Goal: Information Seeking & Learning: Learn about a topic

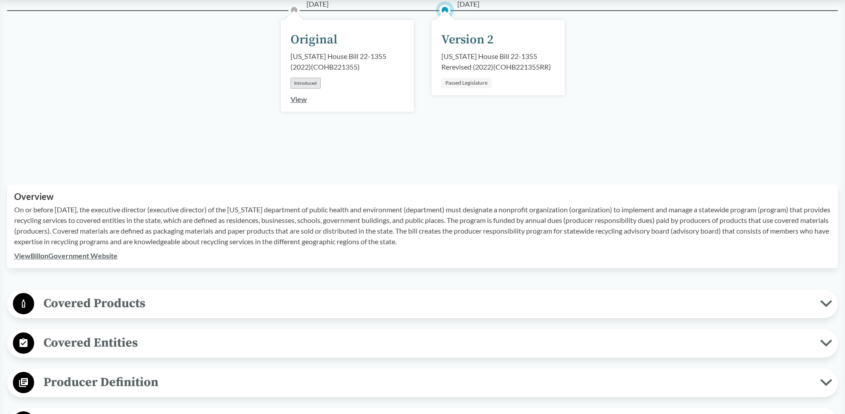
scroll to position [168, 0]
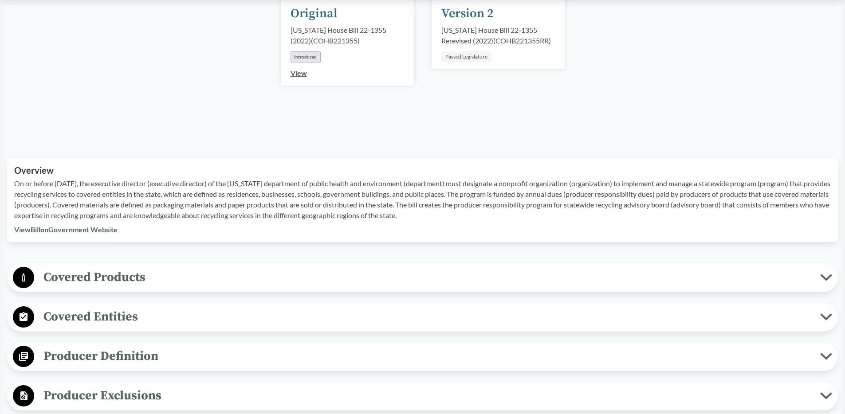
click at [129, 275] on span "Covered Products" at bounding box center [427, 277] width 786 height 20
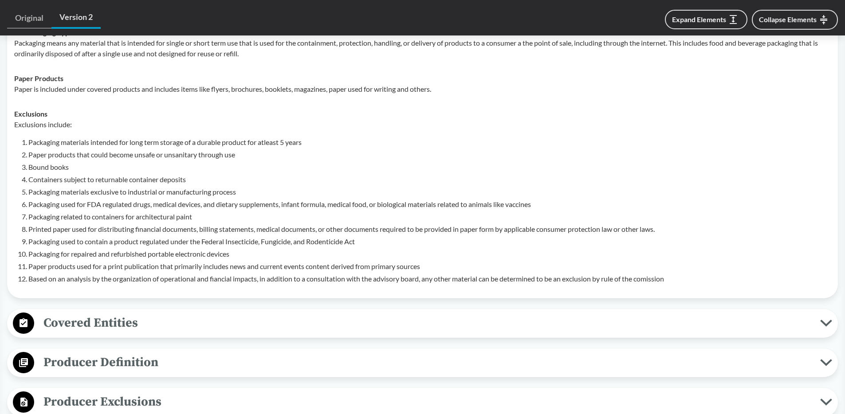
scroll to position [520, 0]
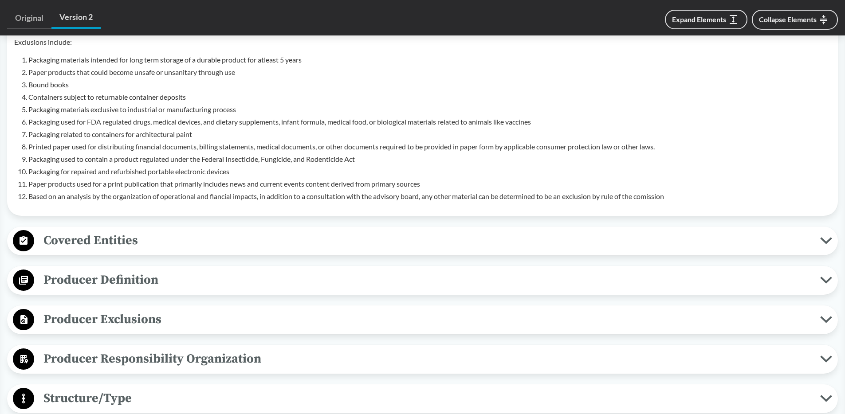
click at [189, 244] on span "Covered Entities" at bounding box center [427, 241] width 786 height 20
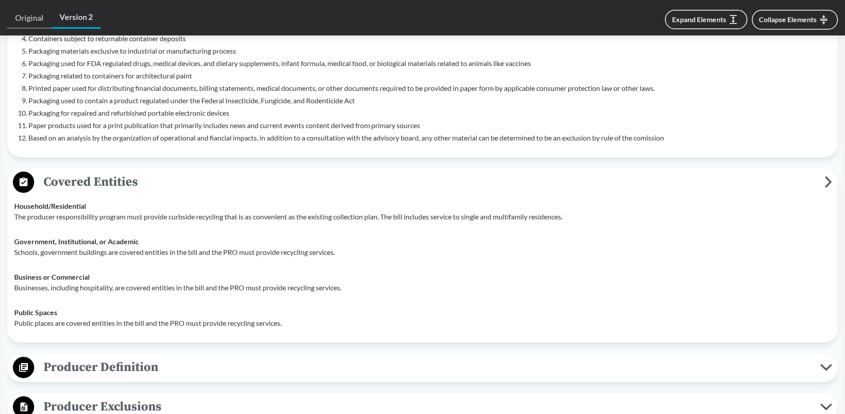
scroll to position [695, 0]
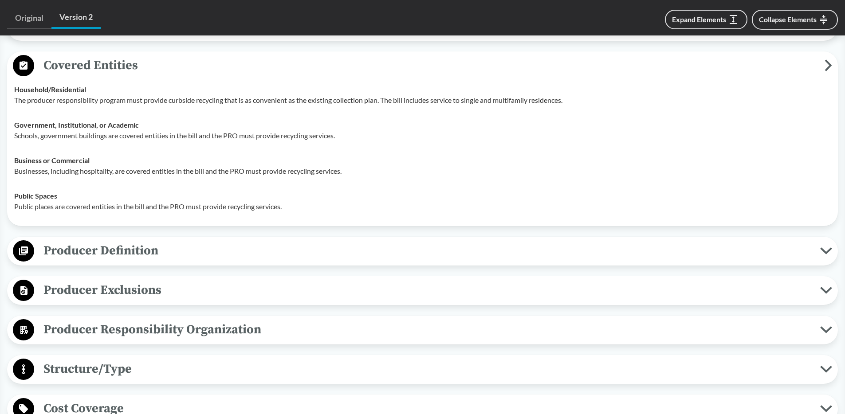
click at [200, 258] on span "Producer Definition" at bounding box center [427, 251] width 786 height 20
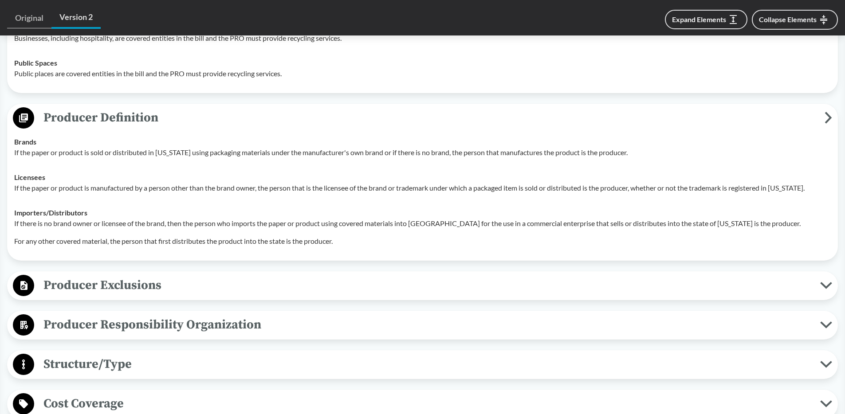
scroll to position [863, 0]
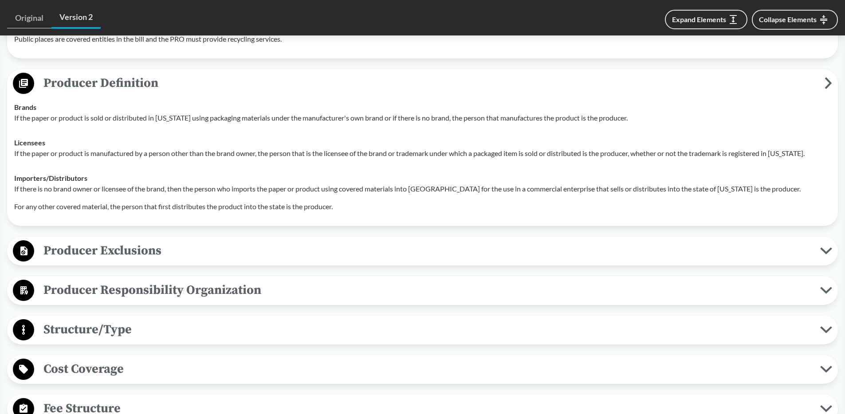
click at [186, 255] on span "Producer Exclusions" at bounding box center [427, 251] width 786 height 20
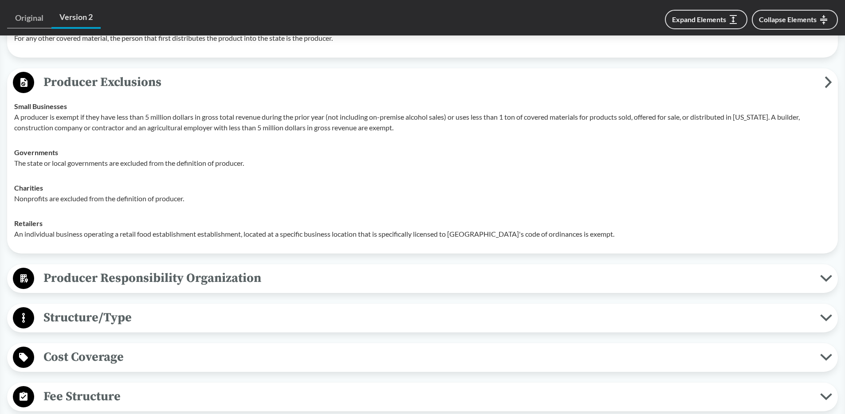
scroll to position [1097, 0]
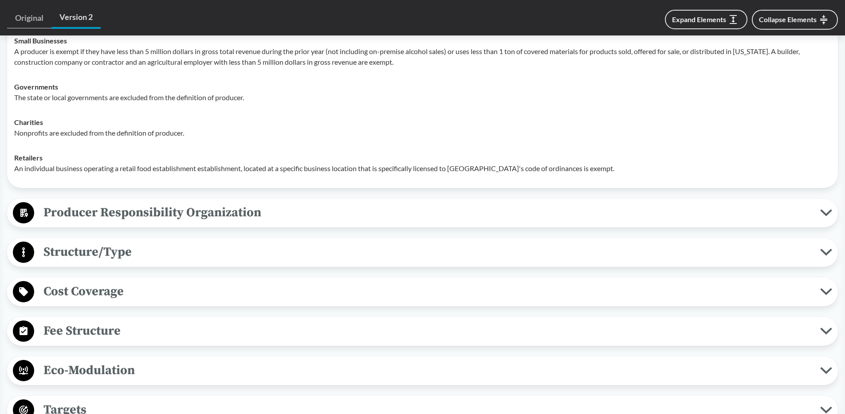
click at [155, 293] on span "Cost Coverage" at bounding box center [427, 292] width 786 height 20
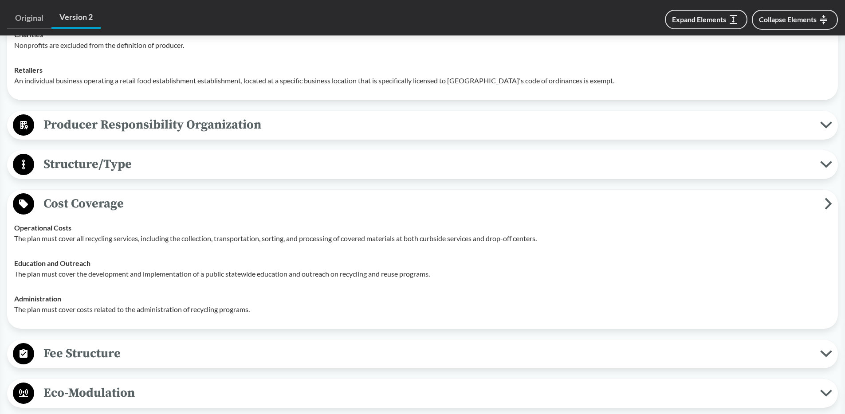
scroll to position [1269, 0]
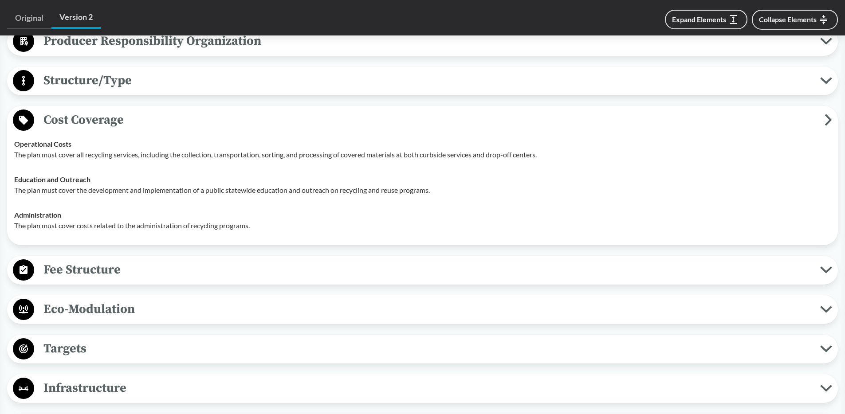
click at [159, 275] on span "Fee Structure" at bounding box center [427, 270] width 786 height 20
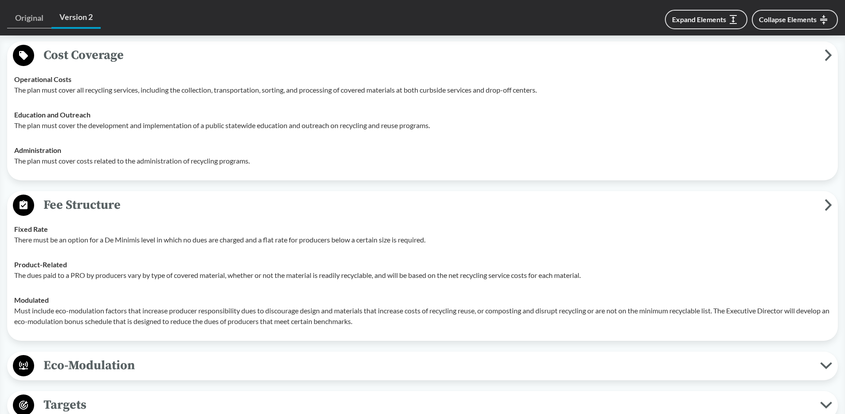
scroll to position [1335, 0]
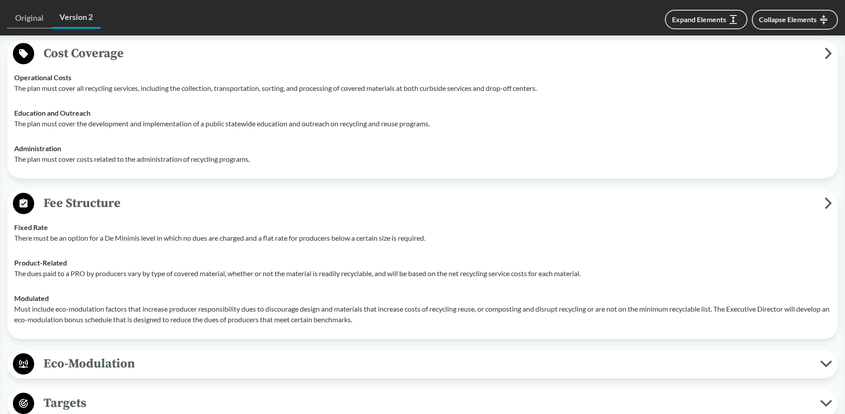
click at [161, 273] on p "The dues paid to a PRO by producers vary by type of covered material, whether o…" at bounding box center [422, 273] width 817 height 11
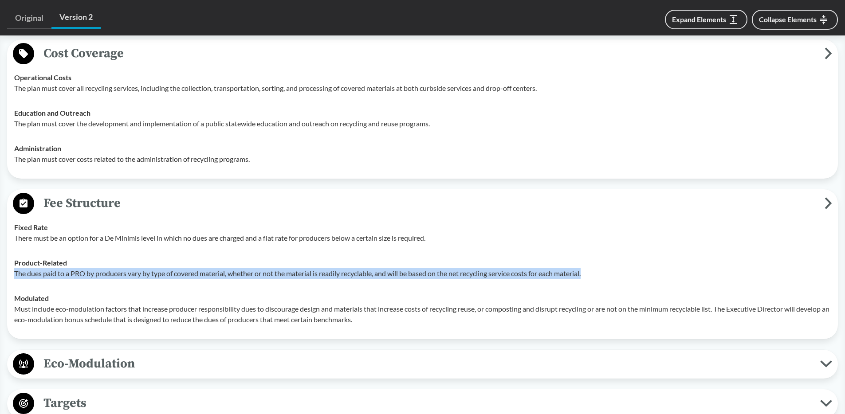
click at [161, 273] on p "The dues paid to a PRO by producers vary by type of covered material, whether o…" at bounding box center [422, 273] width 817 height 11
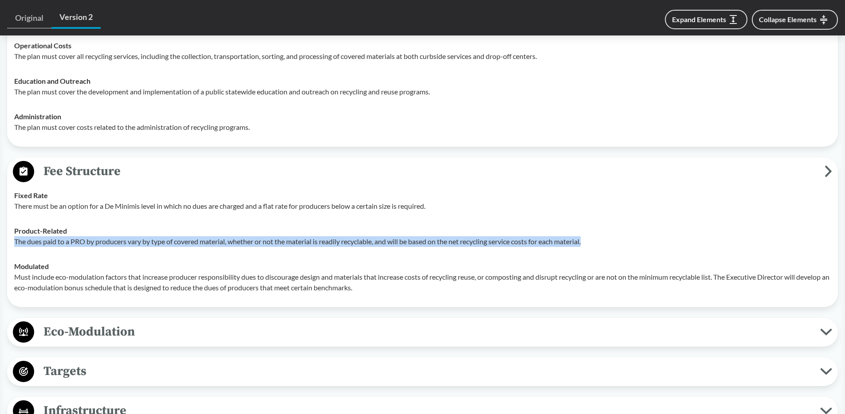
scroll to position [1422, 0]
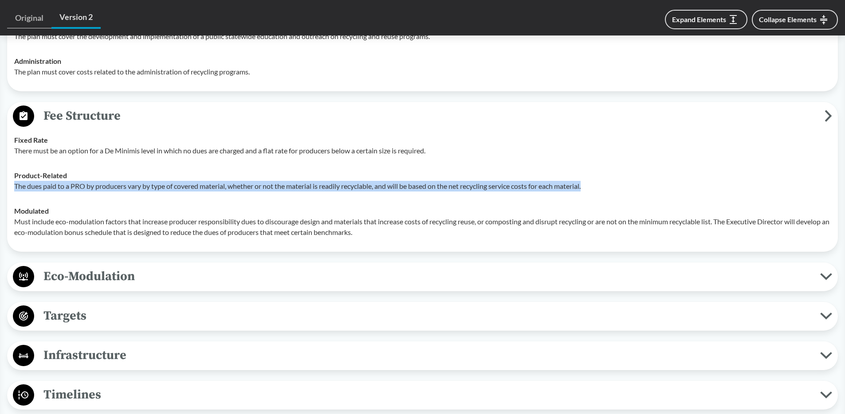
click at [180, 275] on span "Eco-Modulation" at bounding box center [427, 277] width 786 height 20
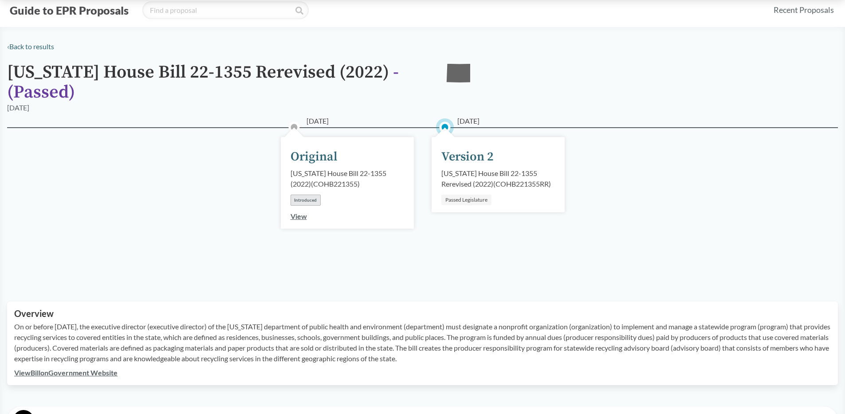
scroll to position [0, 0]
